Goal: Task Accomplishment & Management: Manage account settings

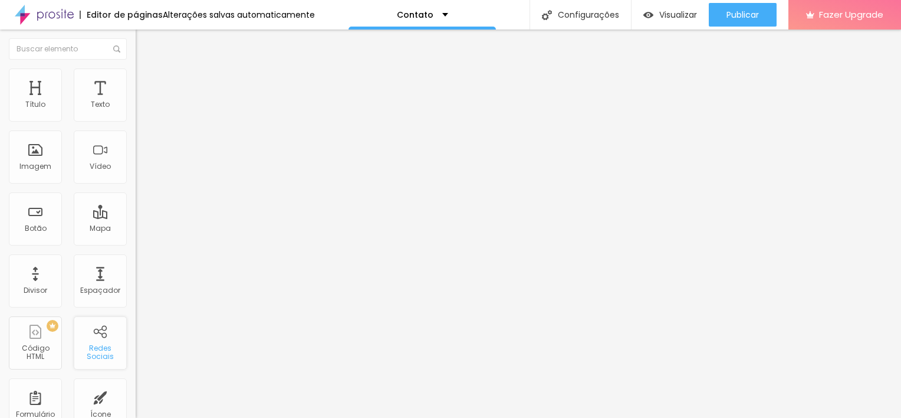
click at [98, 344] on div "Redes Sociais" at bounding box center [100, 352] width 47 height 17
click at [146, 81] on span "Estilo" at bounding box center [155, 76] width 18 height 10
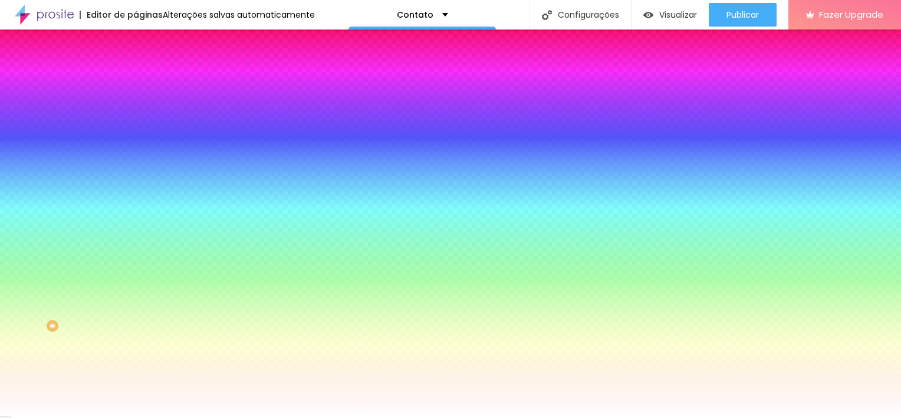
click at [136, 80] on li "Avançado" at bounding box center [204, 86] width 136 height 12
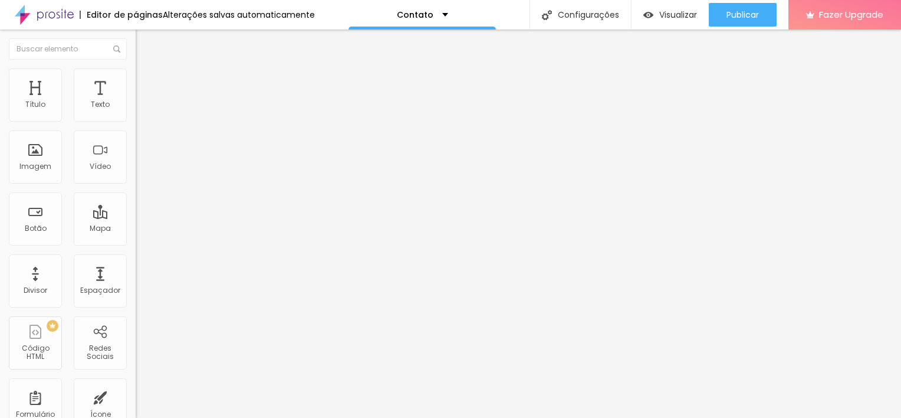
click at [144, 38] on img "button" at bounding box center [148, 42] width 9 height 9
click at [136, 119] on img at bounding box center [140, 123] width 8 height 8
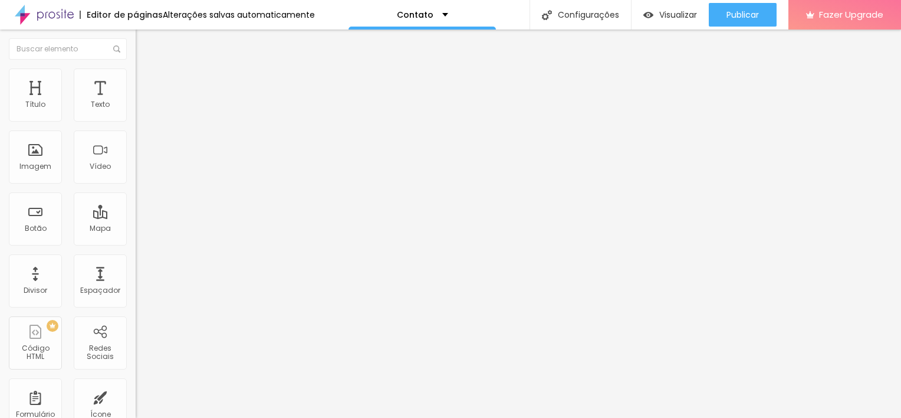
click at [136, 238] on div "Instagram" at bounding box center [204, 241] width 136 height 7
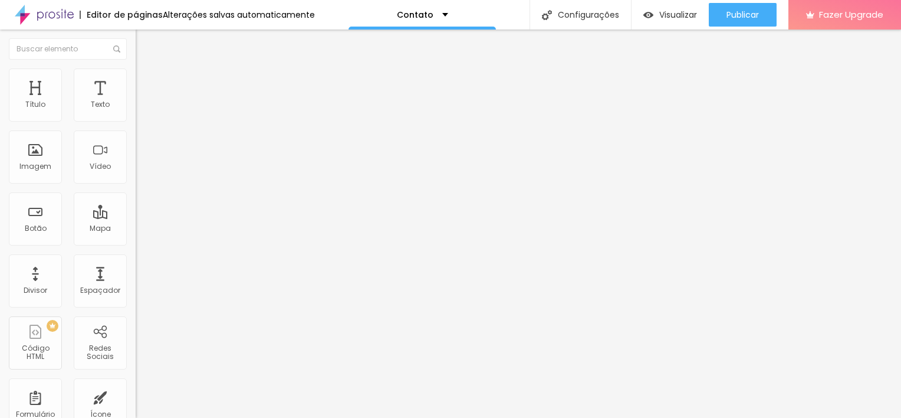
click at [136, 401] on input "https://" at bounding box center [207, 407] width 142 height 12
click at [136, 401] on input "[URL]" at bounding box center [207, 407] width 142 height 12
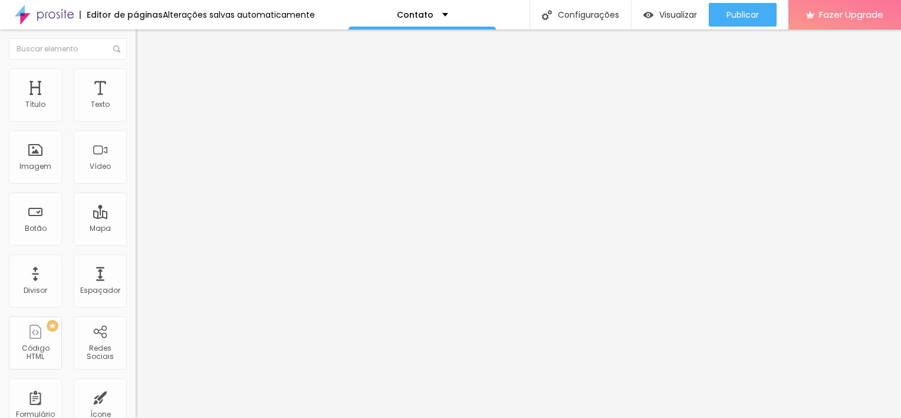
paste input "[DOMAIN_NAME][URL]"
type input "[URL][DOMAIN_NAME]"
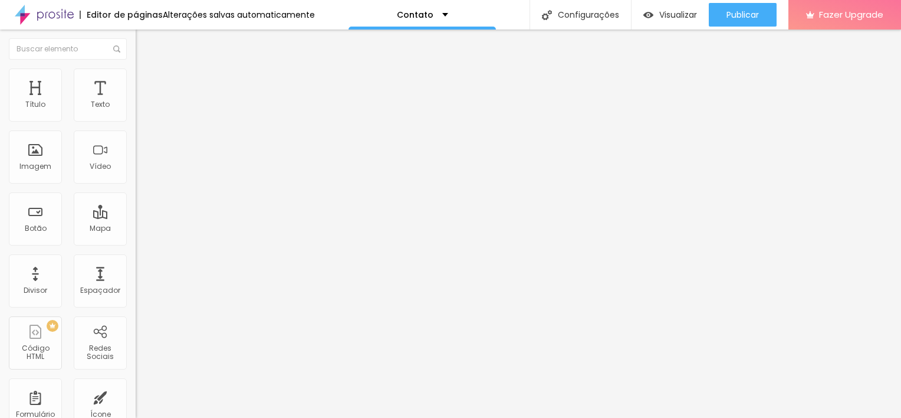
paste input "[DOMAIN_NAME][URL]"
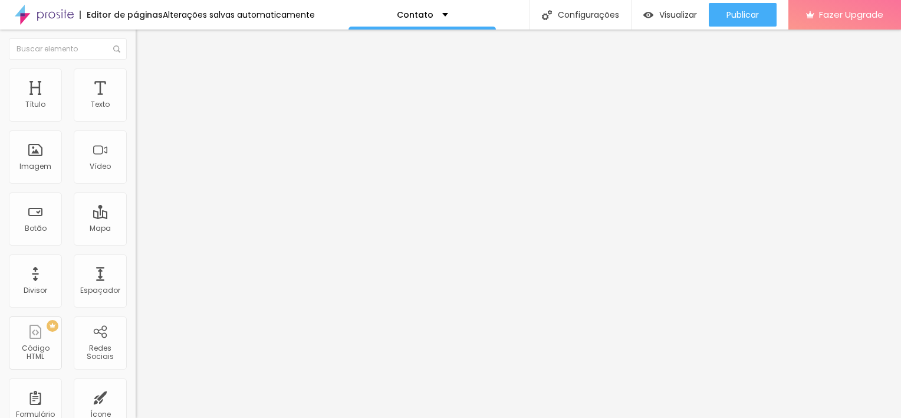
scroll to position [0, 13]
type input "[URL][DOMAIN_NAME]"
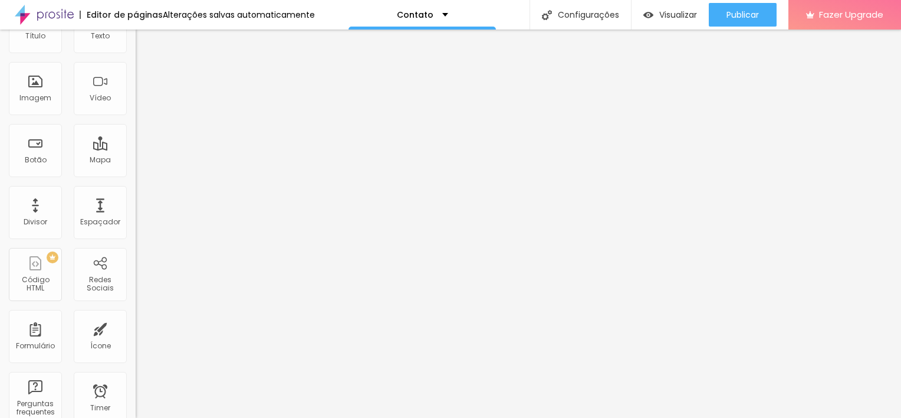
scroll to position [0, 0]
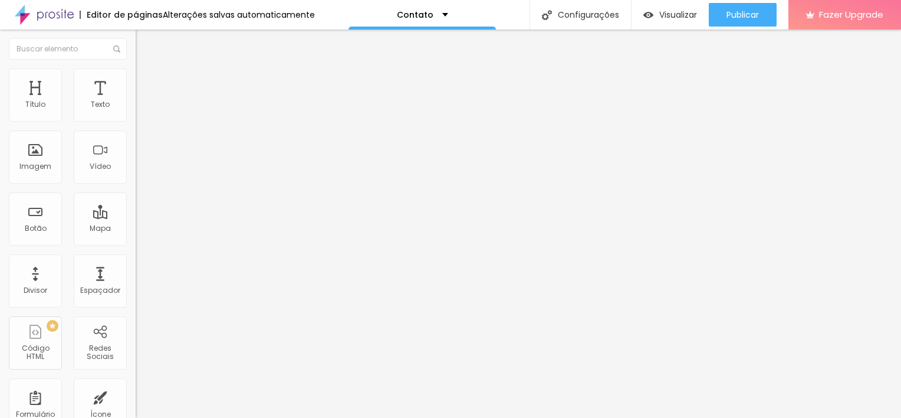
click at [136, 120] on input "text" at bounding box center [207, 115] width 142 height 12
type input "[PHONE_NUMBER]"
click at [679, 12] on span "Visualizar" at bounding box center [678, 14] width 38 height 9
click at [441, 18] on div "Contato" at bounding box center [422, 14] width 147 height 29
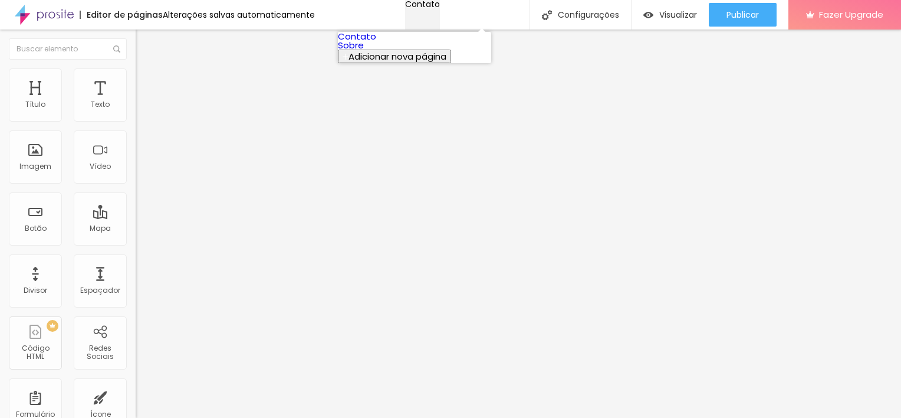
click at [440, 8] on div "Contato" at bounding box center [422, 4] width 35 height 8
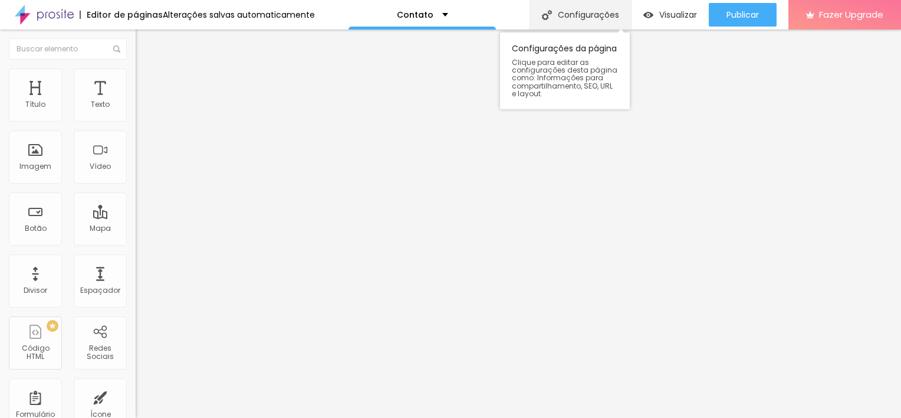
click at [599, 12] on div "Configurações" at bounding box center [580, 14] width 101 height 29
